Goal: Task Accomplishment & Management: Use online tool/utility

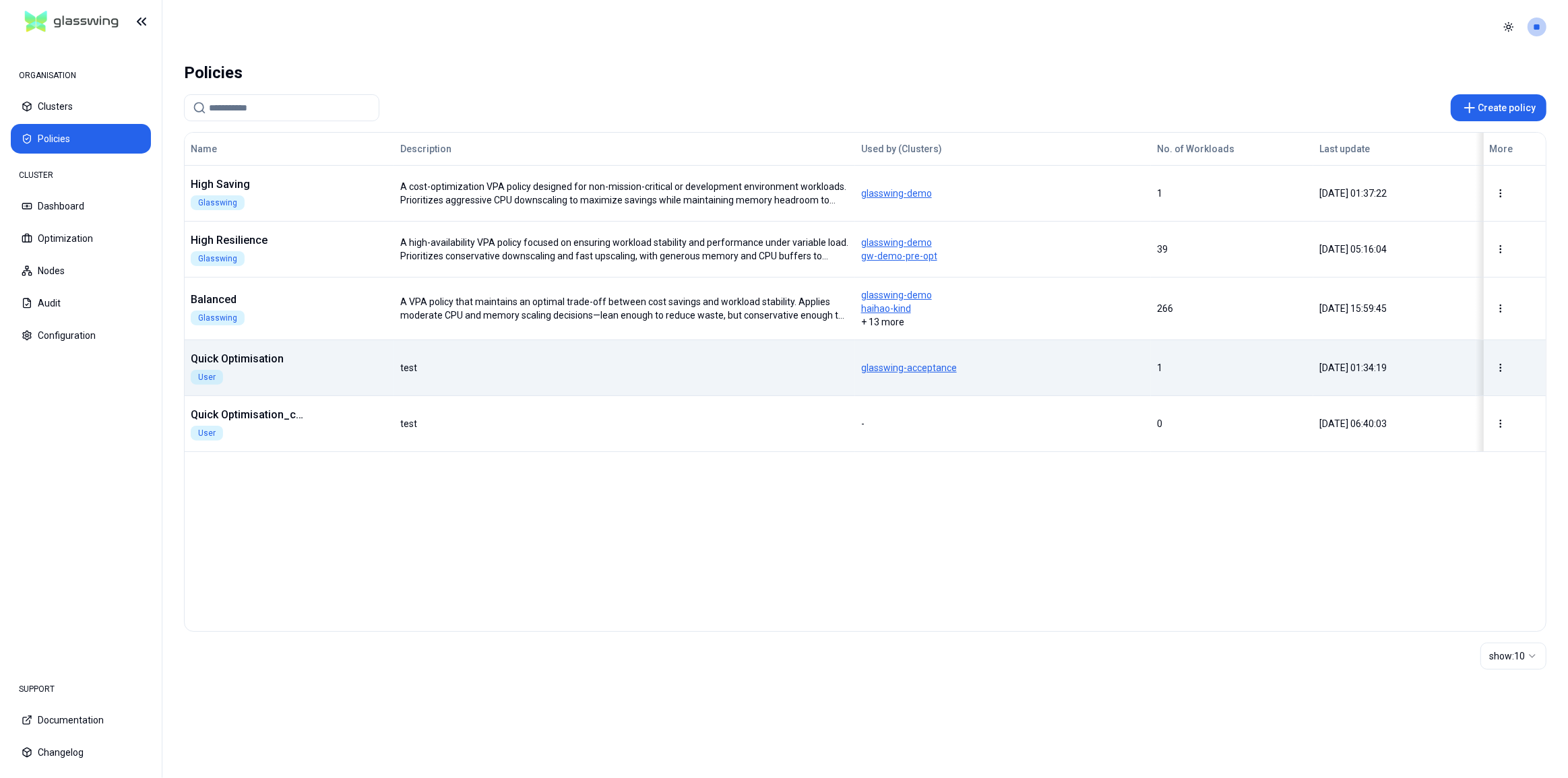
click at [311, 366] on div "Quick Optimisation User" at bounding box center [290, 367] width 208 height 33
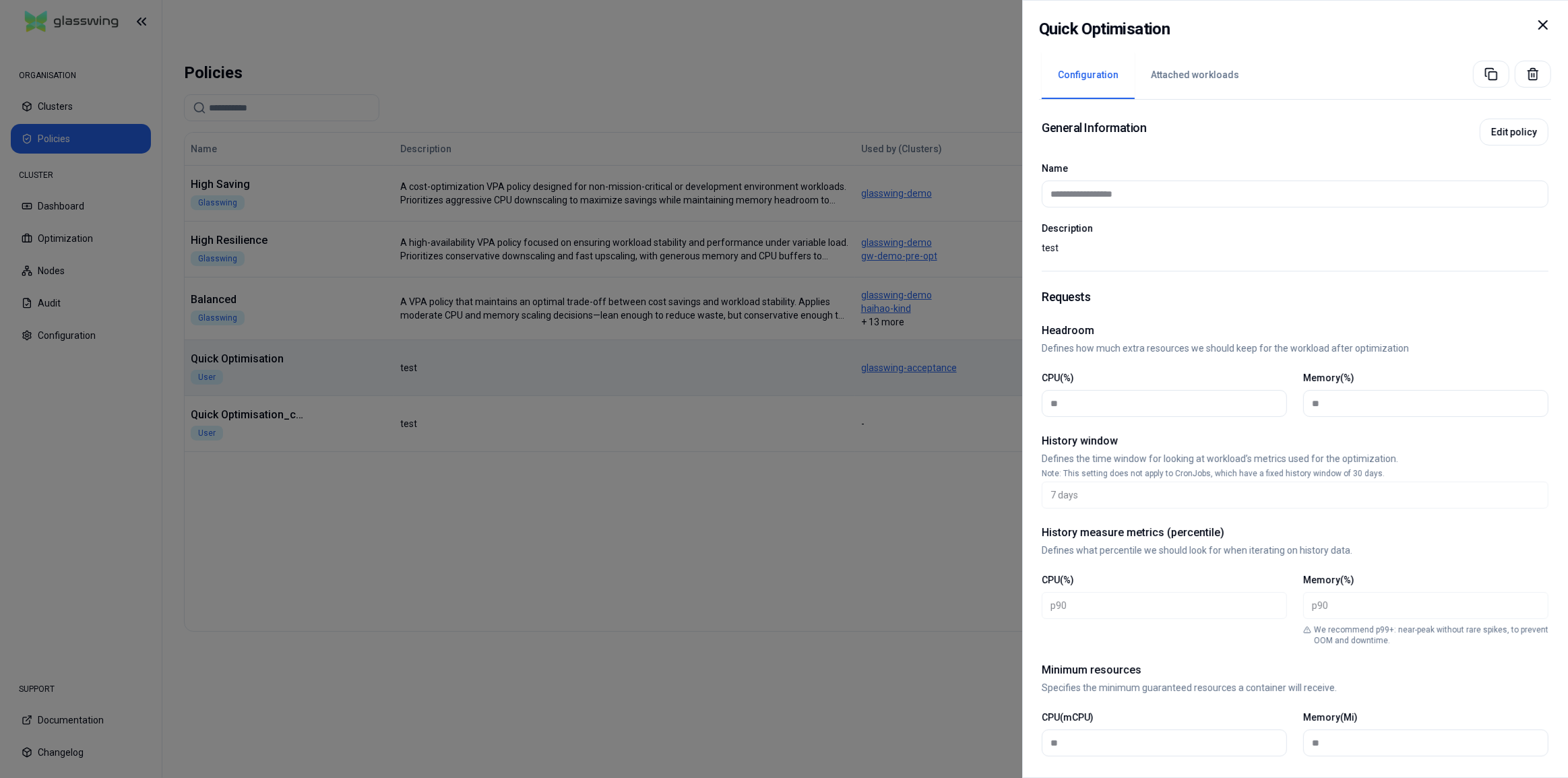
click at [311, 366] on div at bounding box center [784, 389] width 1568 height 778
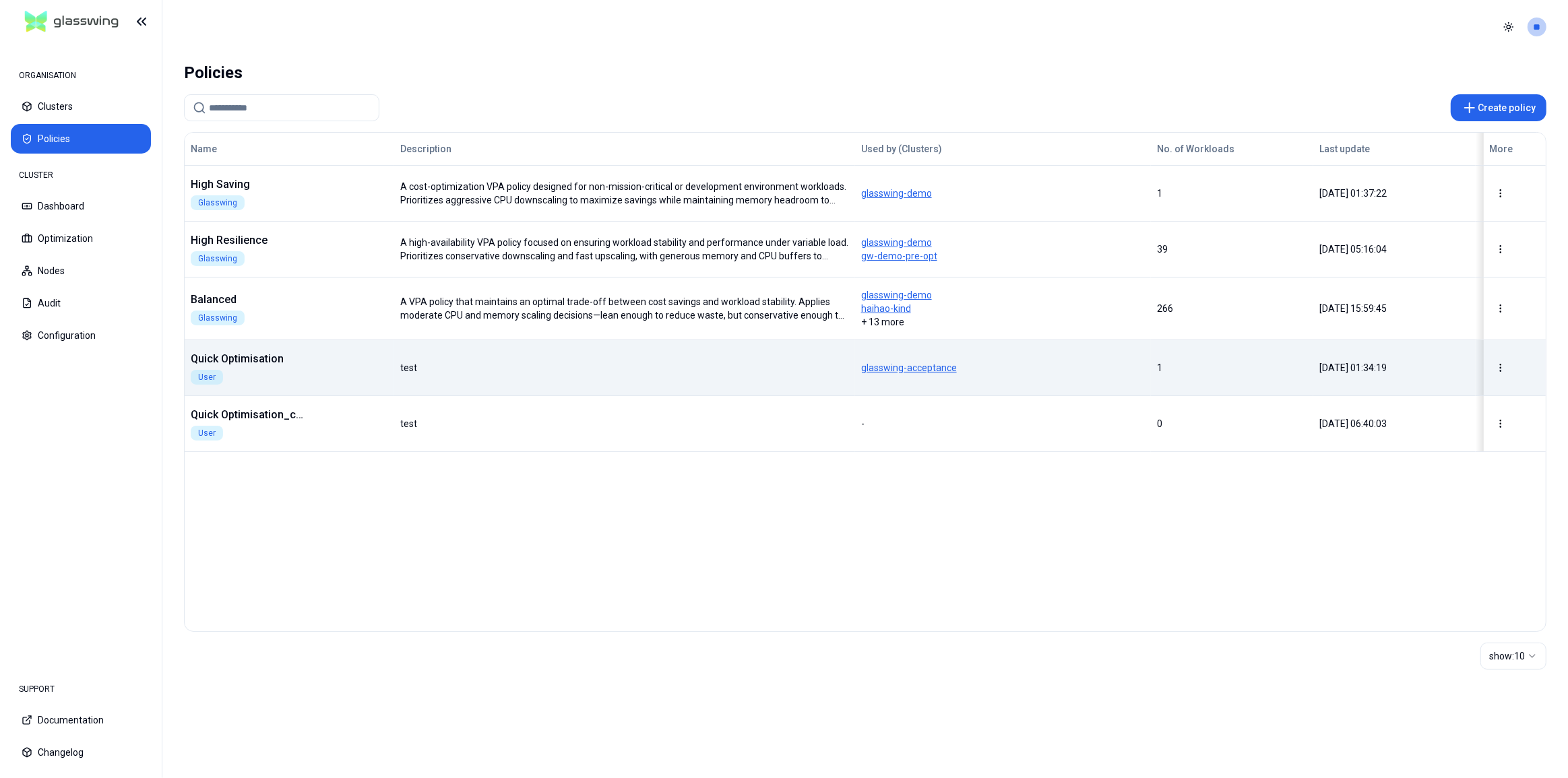
click at [882, 368] on span "glasswing-acceptance" at bounding box center [1003, 368] width 285 height 14
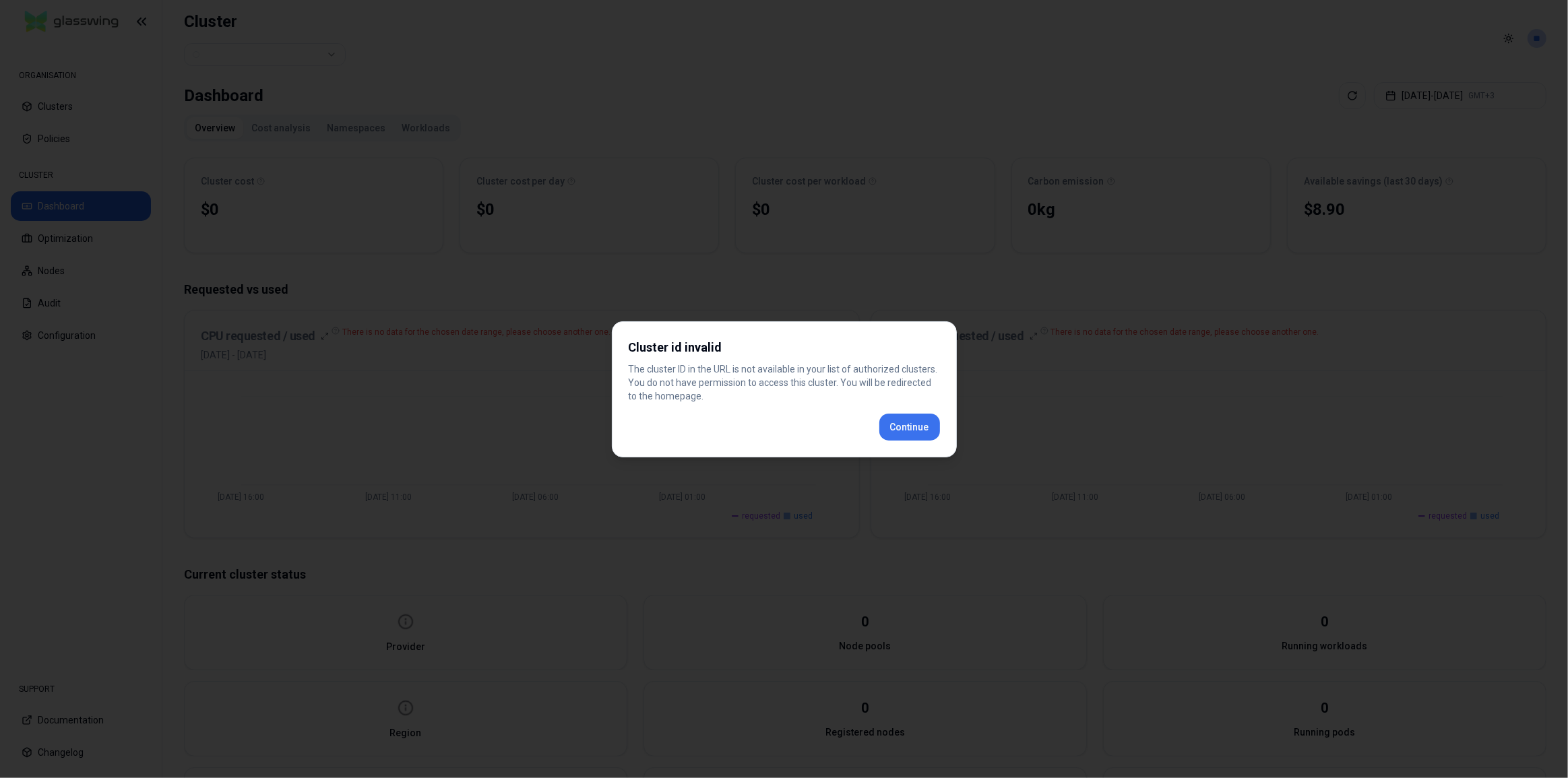
click at [917, 420] on button "Continue" at bounding box center [909, 427] width 61 height 27
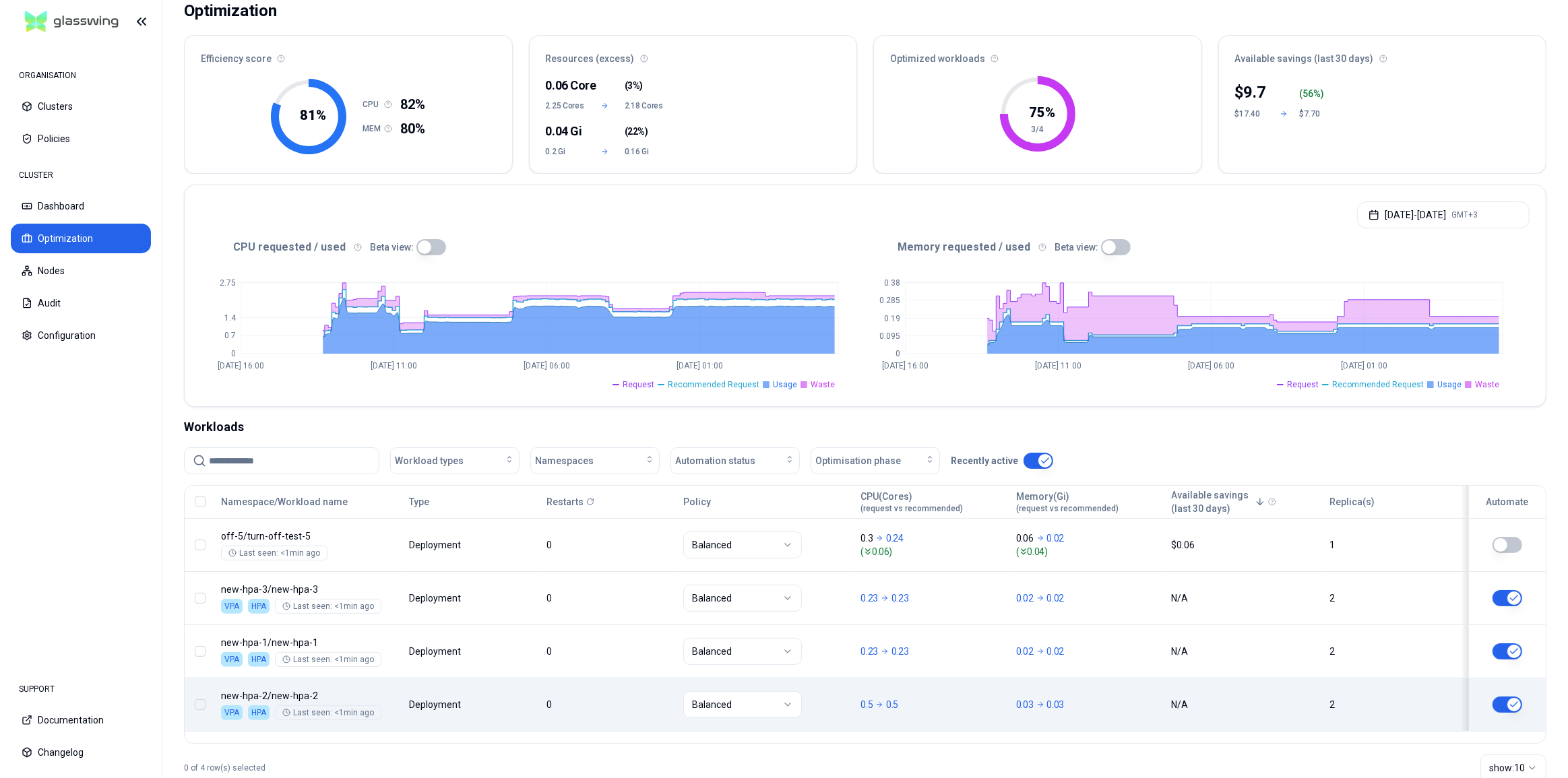
scroll to position [122, 0]
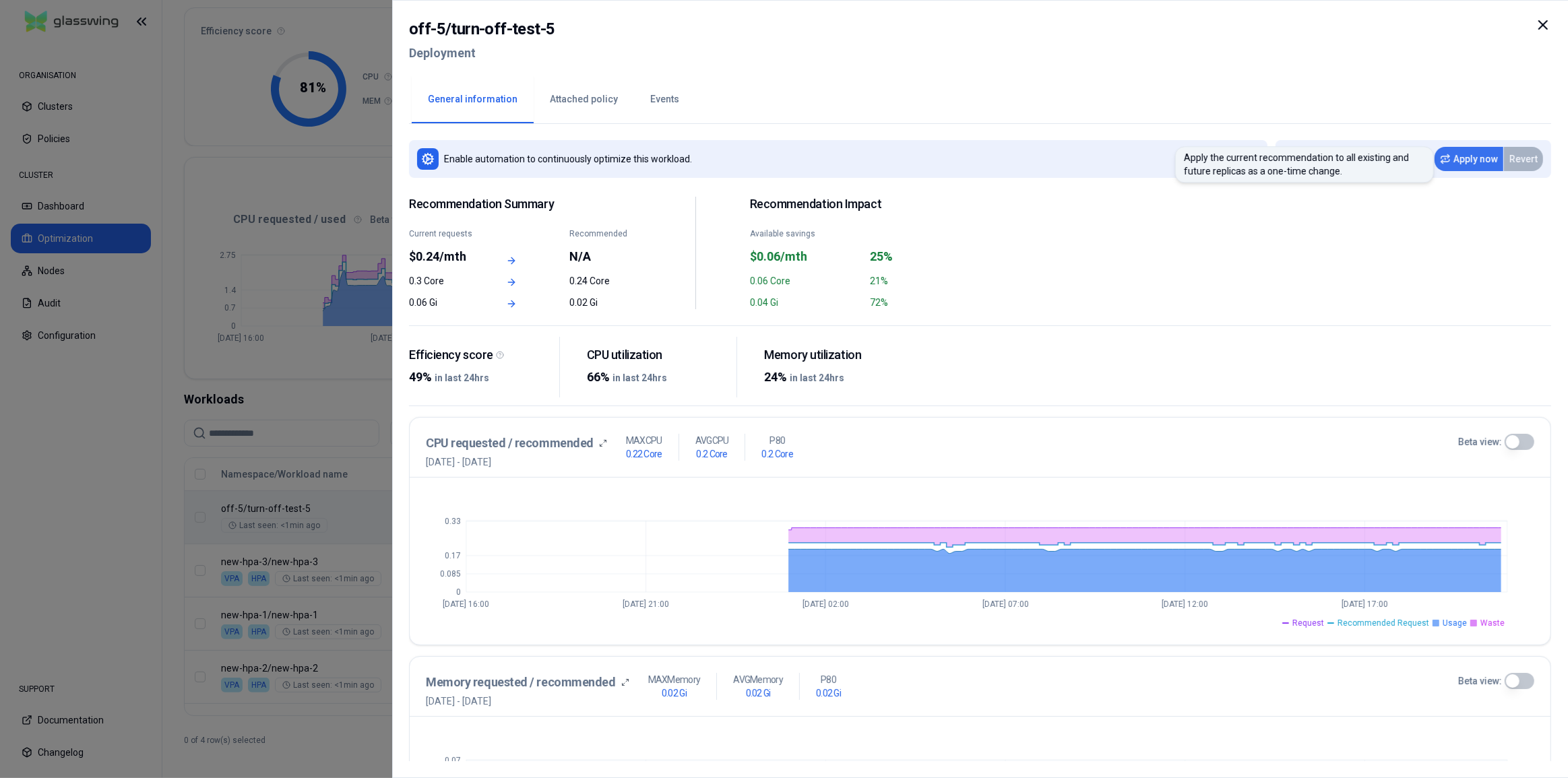
click at [1466, 164] on button "Apply now" at bounding box center [1469, 159] width 68 height 24
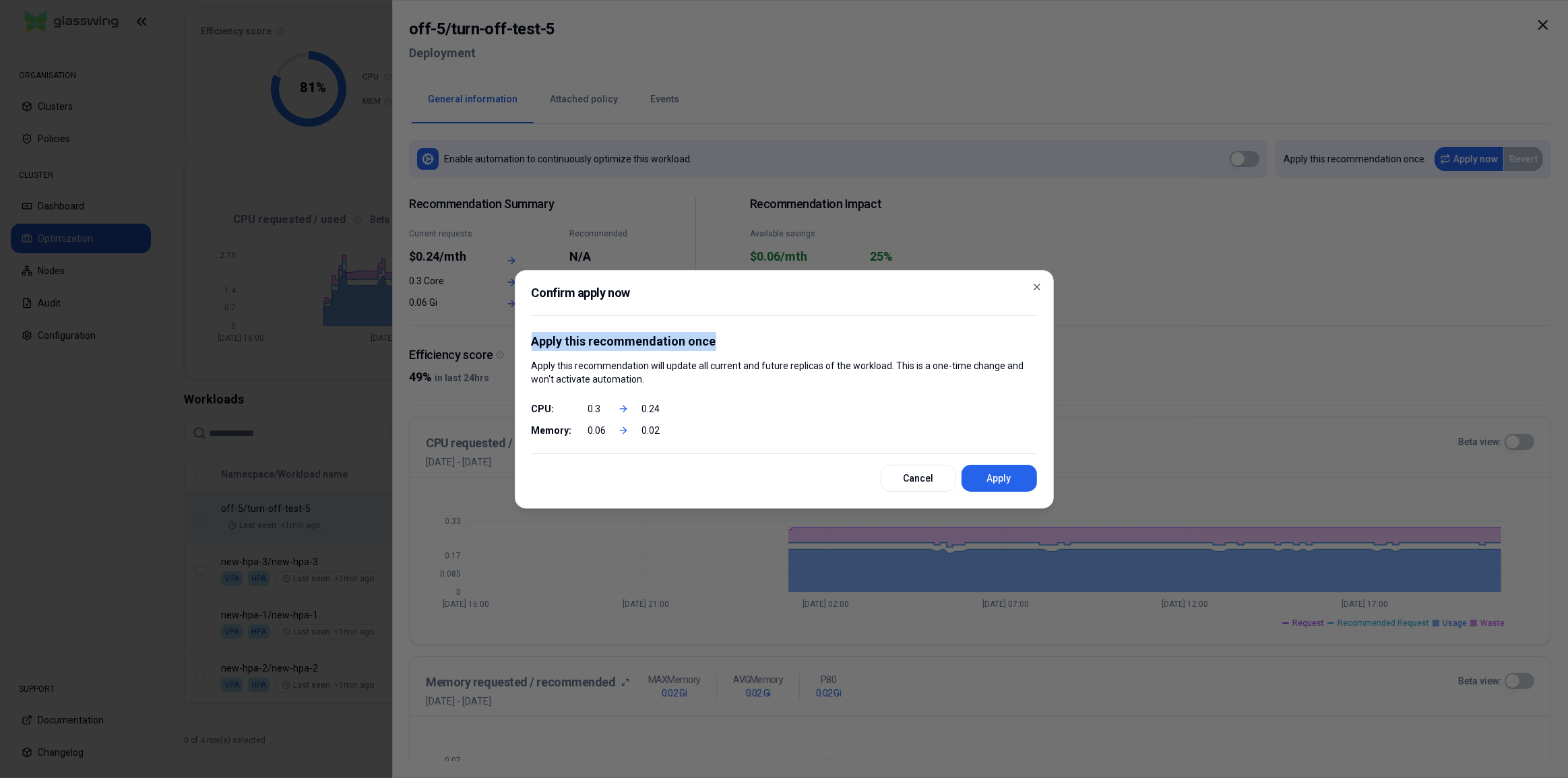
drag, startPoint x: 721, startPoint y: 344, endPoint x: 534, endPoint y: 339, distance: 187.1
click at [534, 339] on p "Apply this recommendation once" at bounding box center [784, 342] width 505 height 19
copy p "Apply this recommendation once"
click at [1035, 291] on icon "button" at bounding box center [1037, 287] width 11 height 11
